Goal: Information Seeking & Learning: Learn about a topic

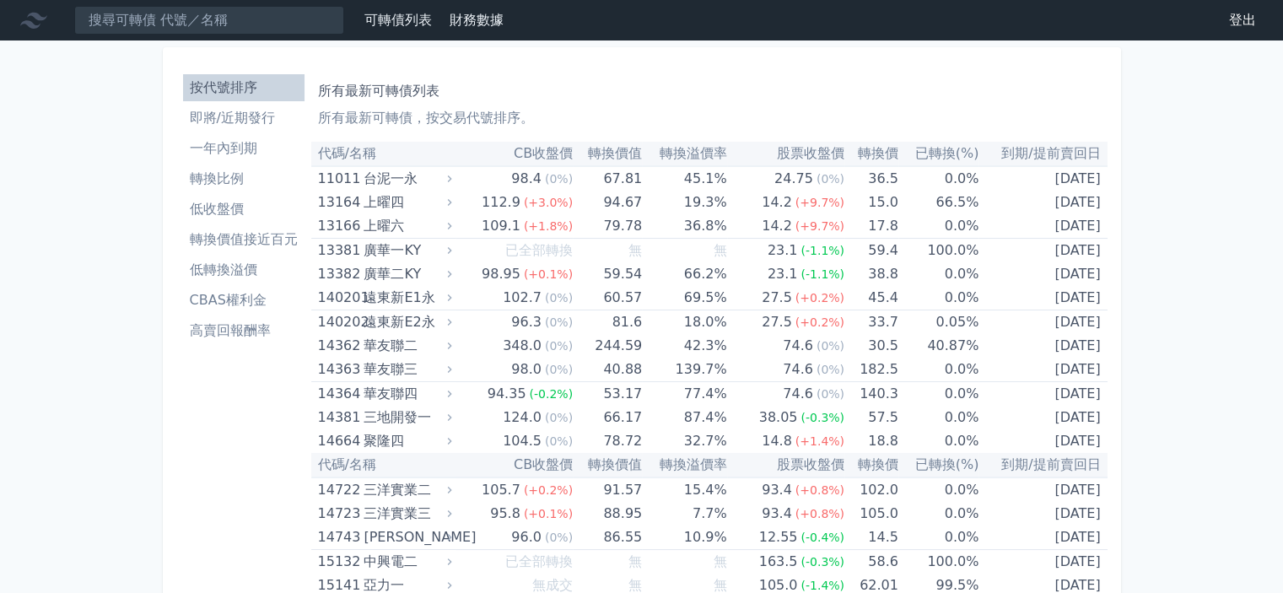
click at [249, 121] on li "即將/近期發行" at bounding box center [243, 118] width 121 height 20
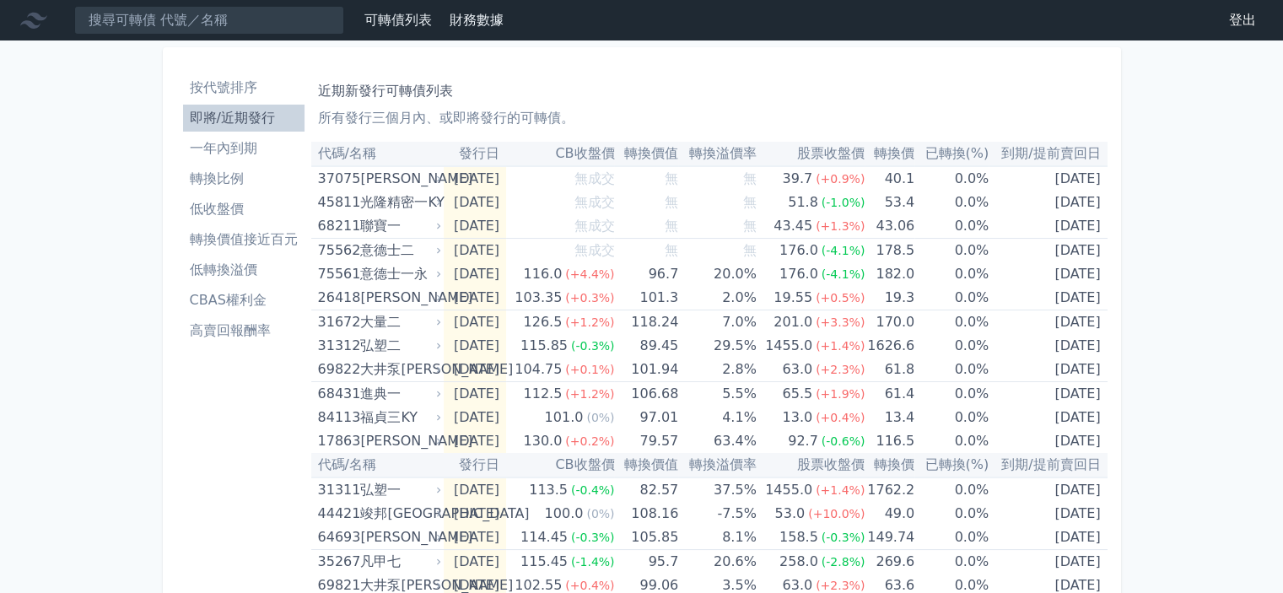
scroll to position [84, 0]
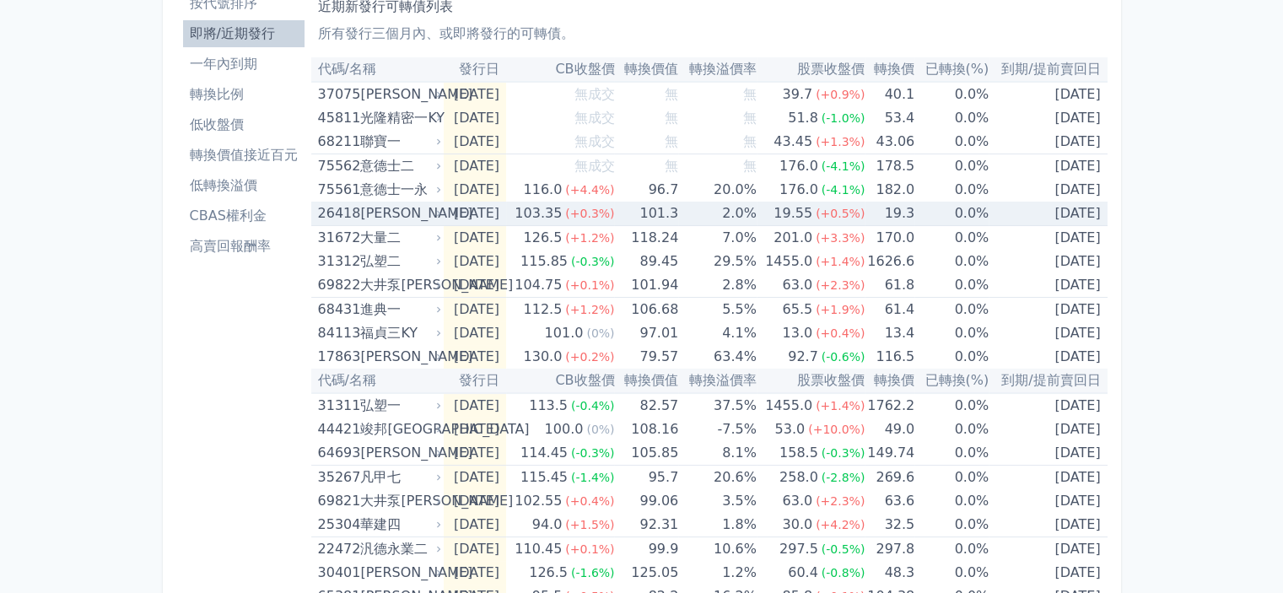
click at [374, 212] on div "[PERSON_NAME]" at bounding box center [399, 214] width 78 height 24
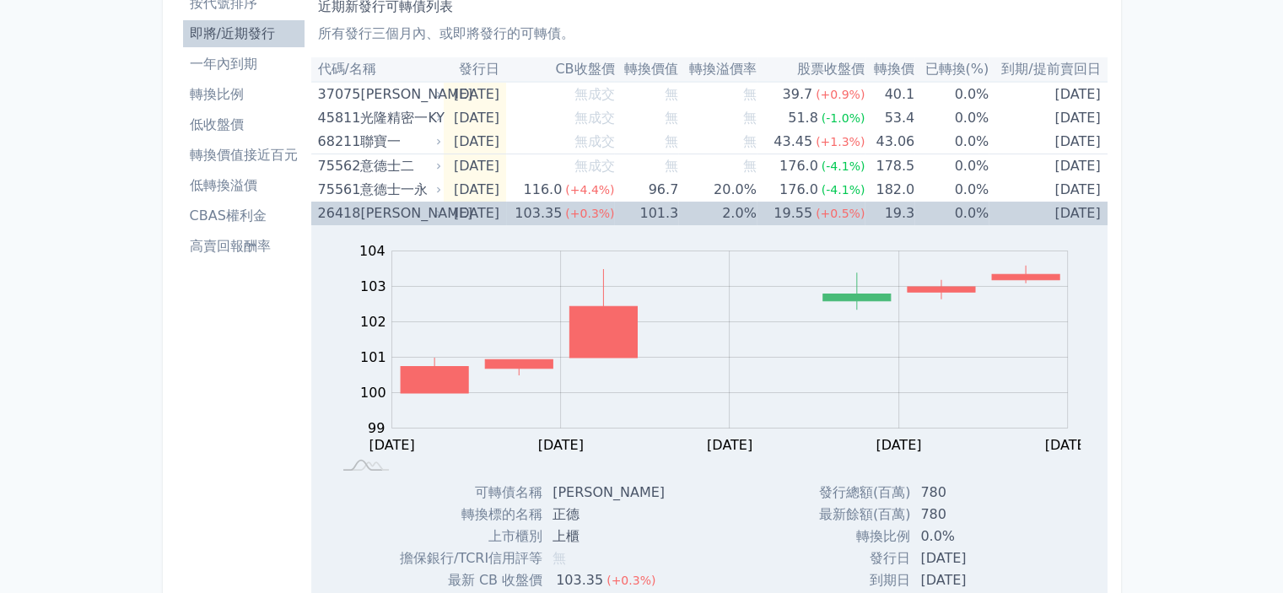
click at [374, 212] on div "[PERSON_NAME]" at bounding box center [399, 214] width 78 height 24
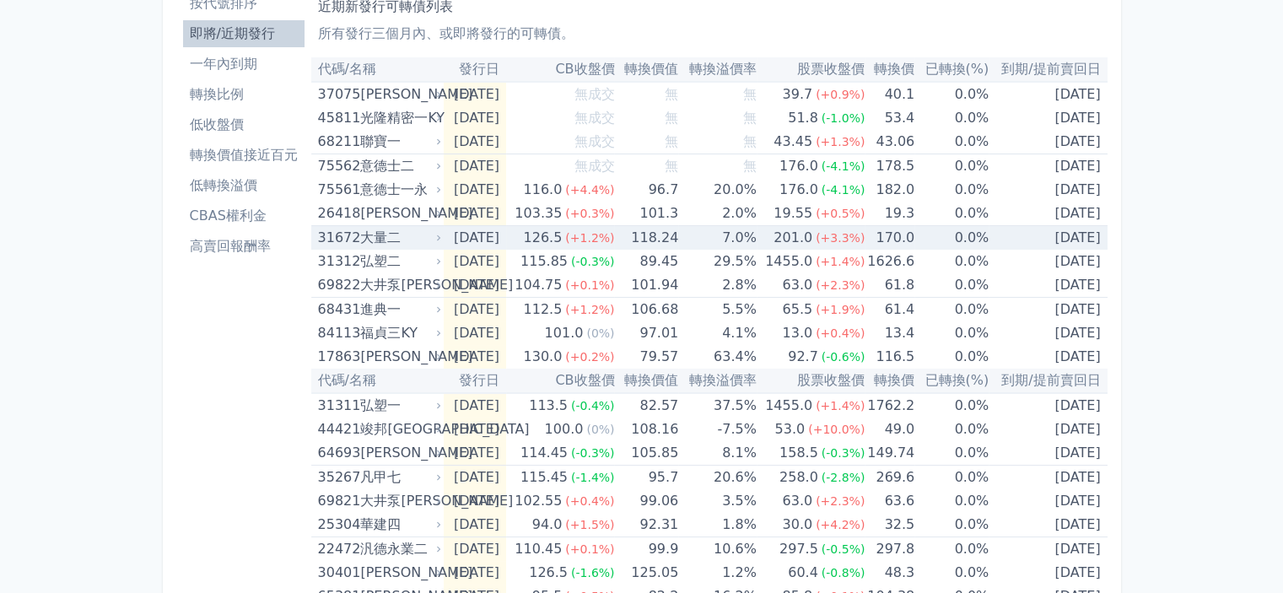
click at [381, 234] on div "大量二" at bounding box center [399, 238] width 78 height 24
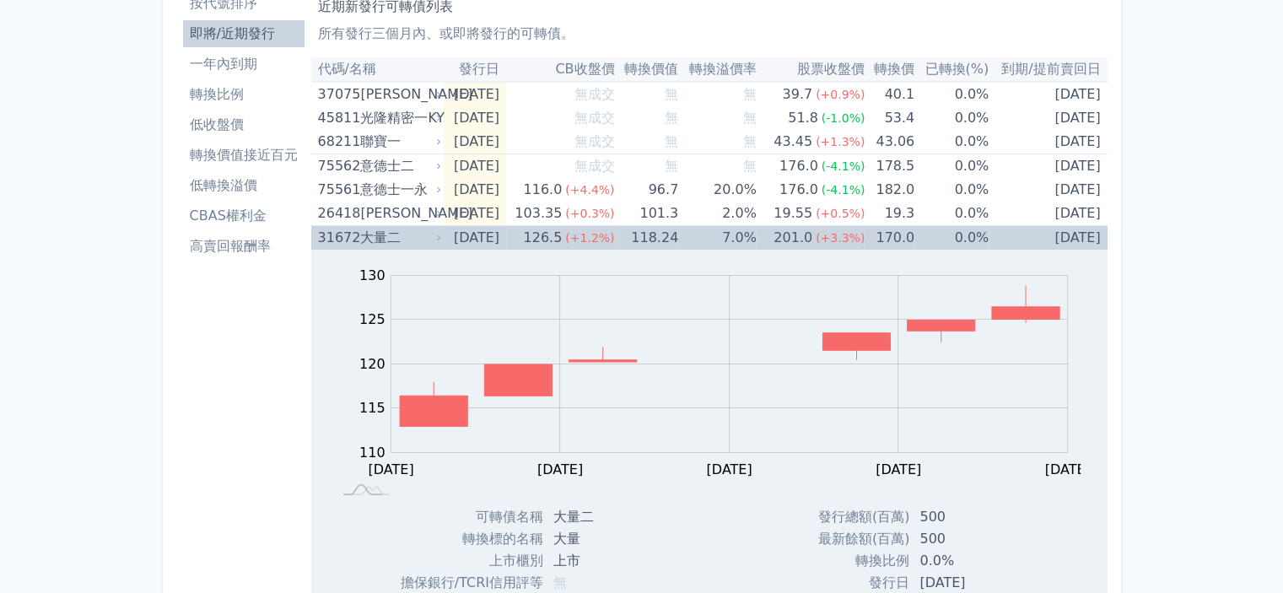
click at [379, 234] on div "大量二" at bounding box center [399, 238] width 78 height 24
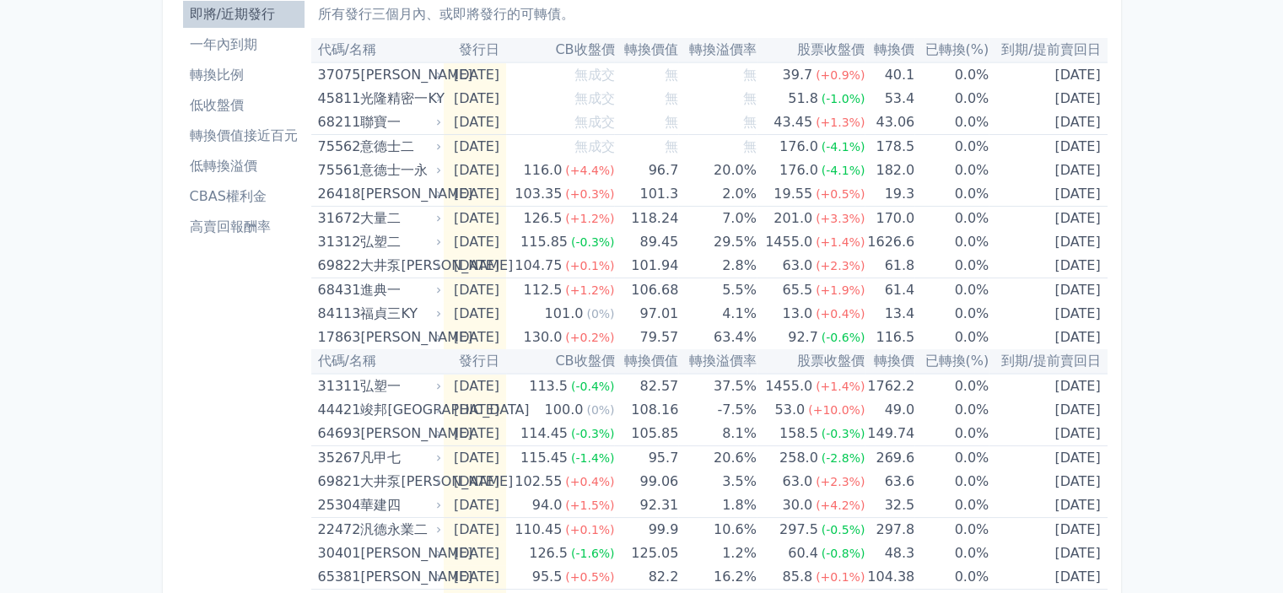
scroll to position [12, 0]
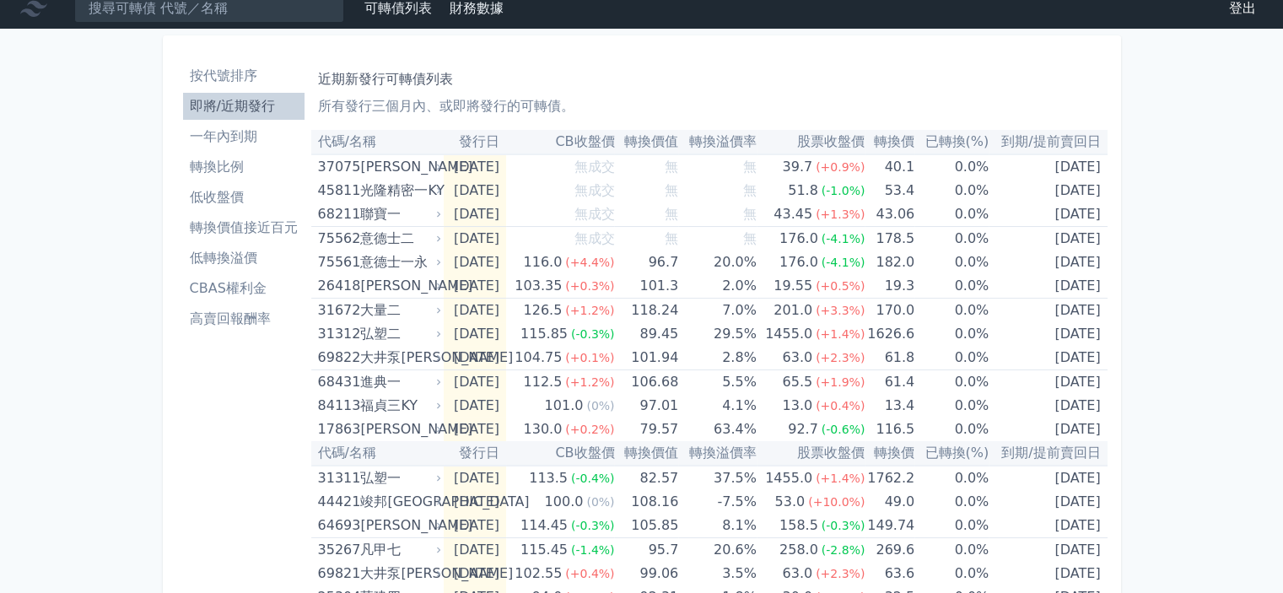
click at [244, 224] on li "轉換價值接近百元" at bounding box center [243, 228] width 121 height 20
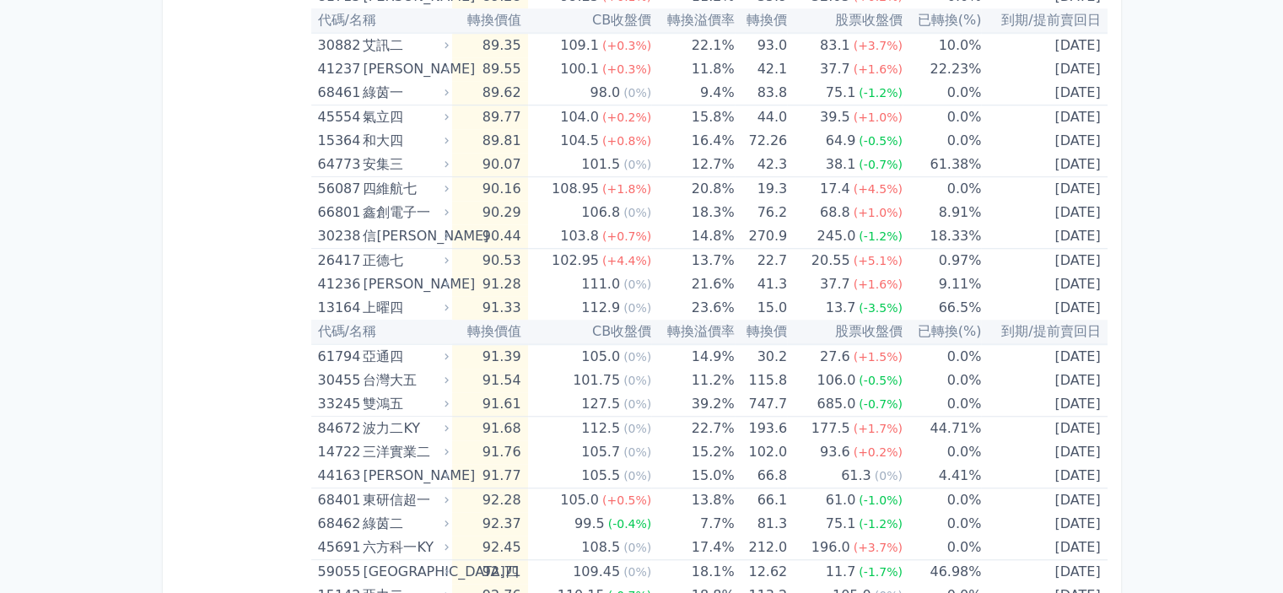
scroll to position [1349, 0]
